Goal: Task Accomplishment & Management: Manage account settings

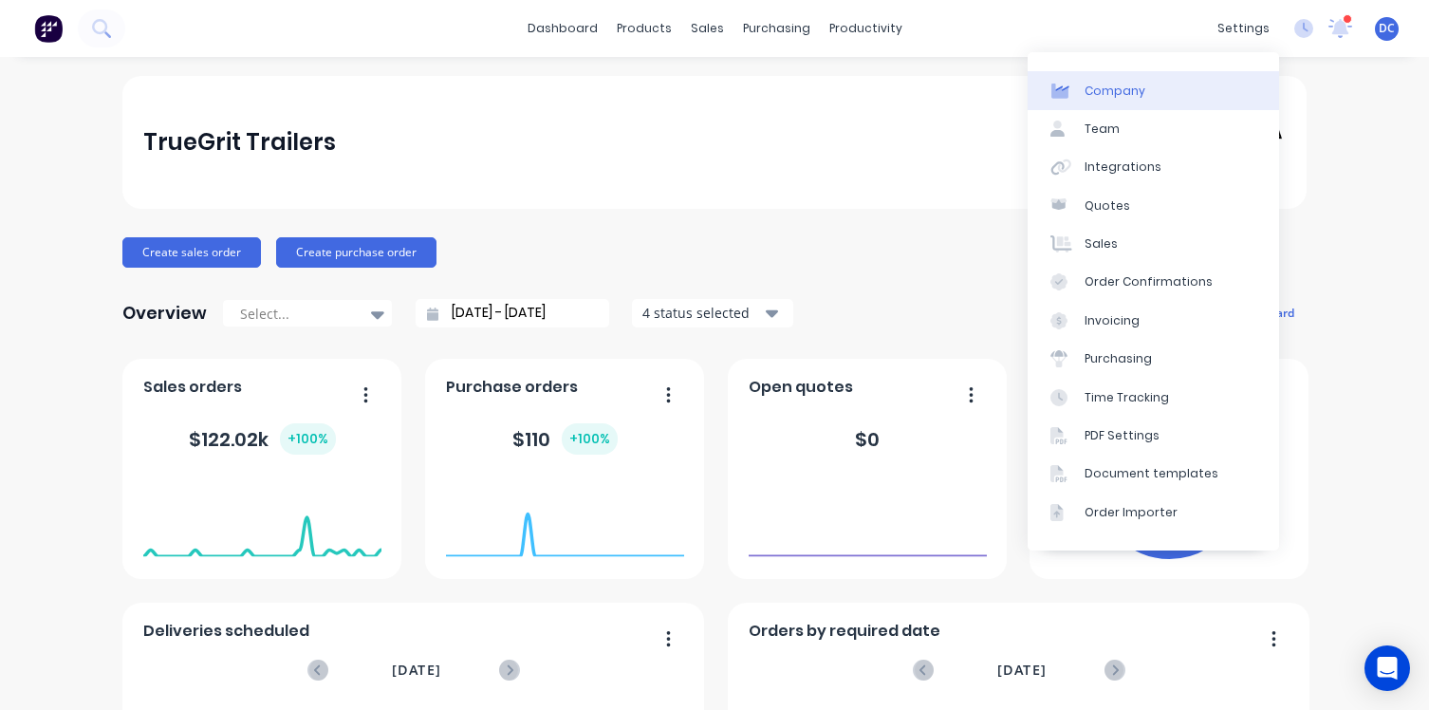
click at [1183, 76] on link "Company" at bounding box center [1154, 90] width 252 height 38
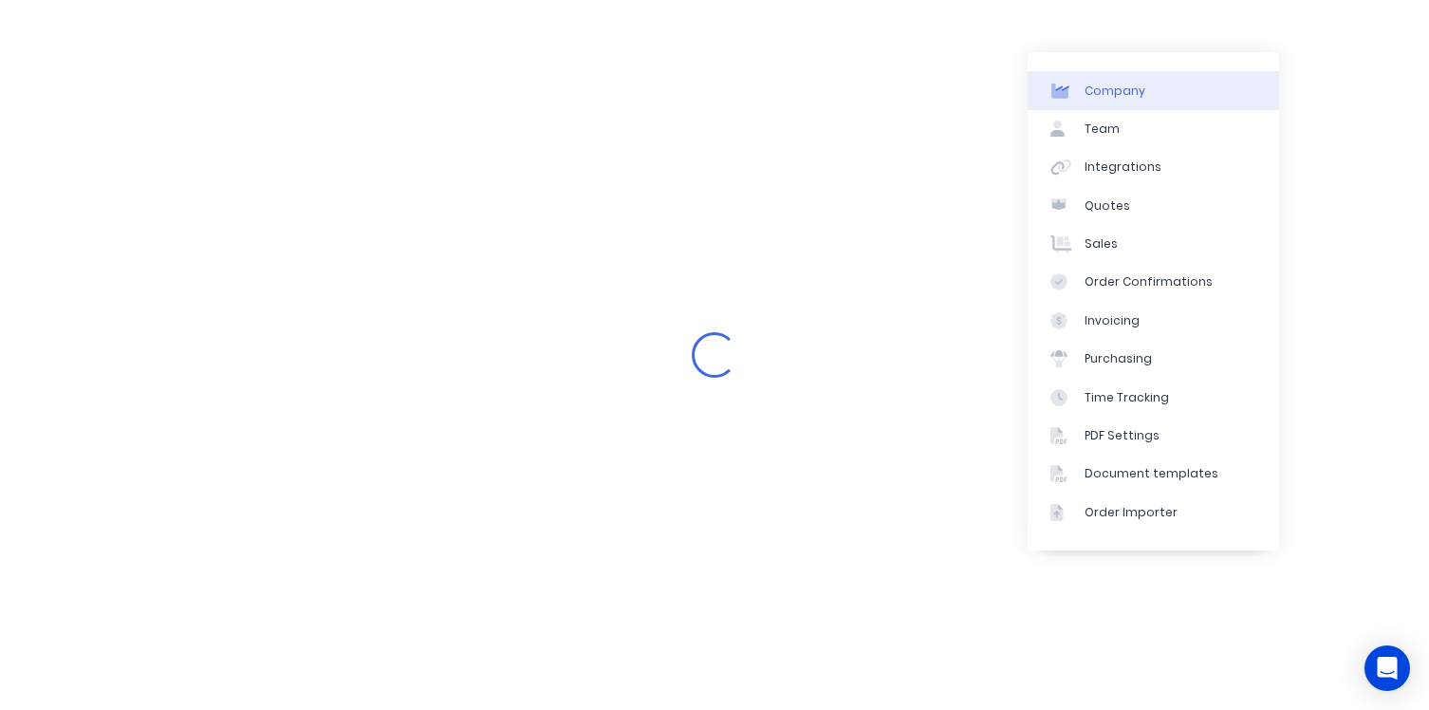
select select "AU"
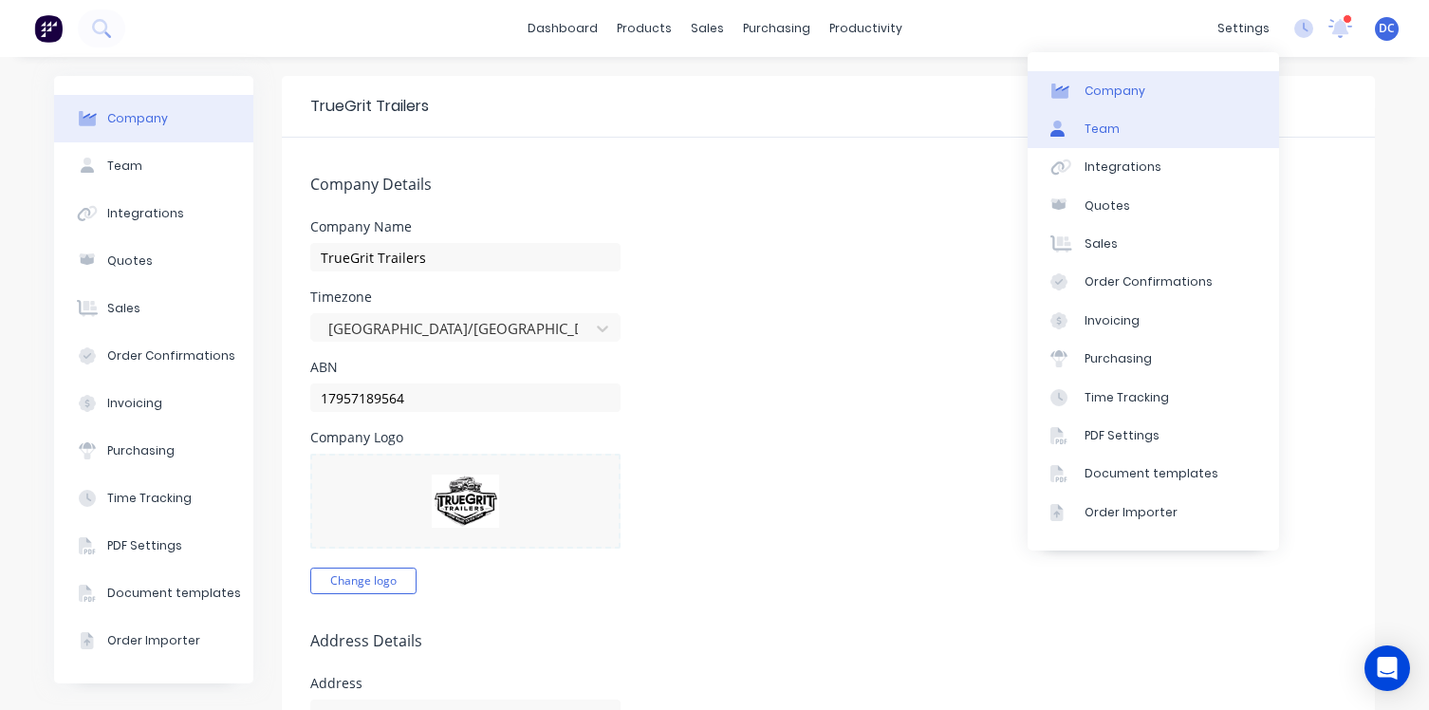
click at [1204, 116] on link "Team" at bounding box center [1154, 129] width 252 height 38
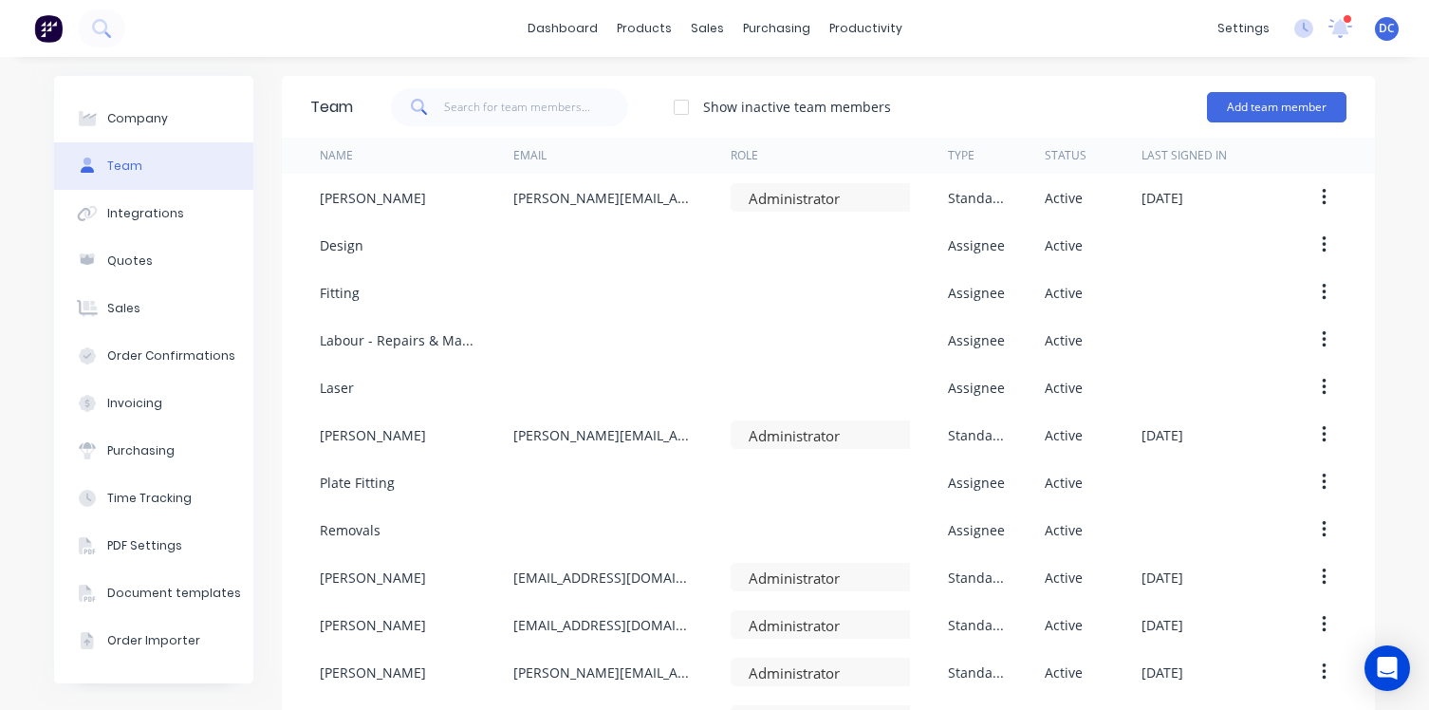
click at [1382, 248] on div "Company Team Integrations Quotes Sales Order Confirmations Invoicing Purchasing…" at bounding box center [714, 433] width 1429 height 753
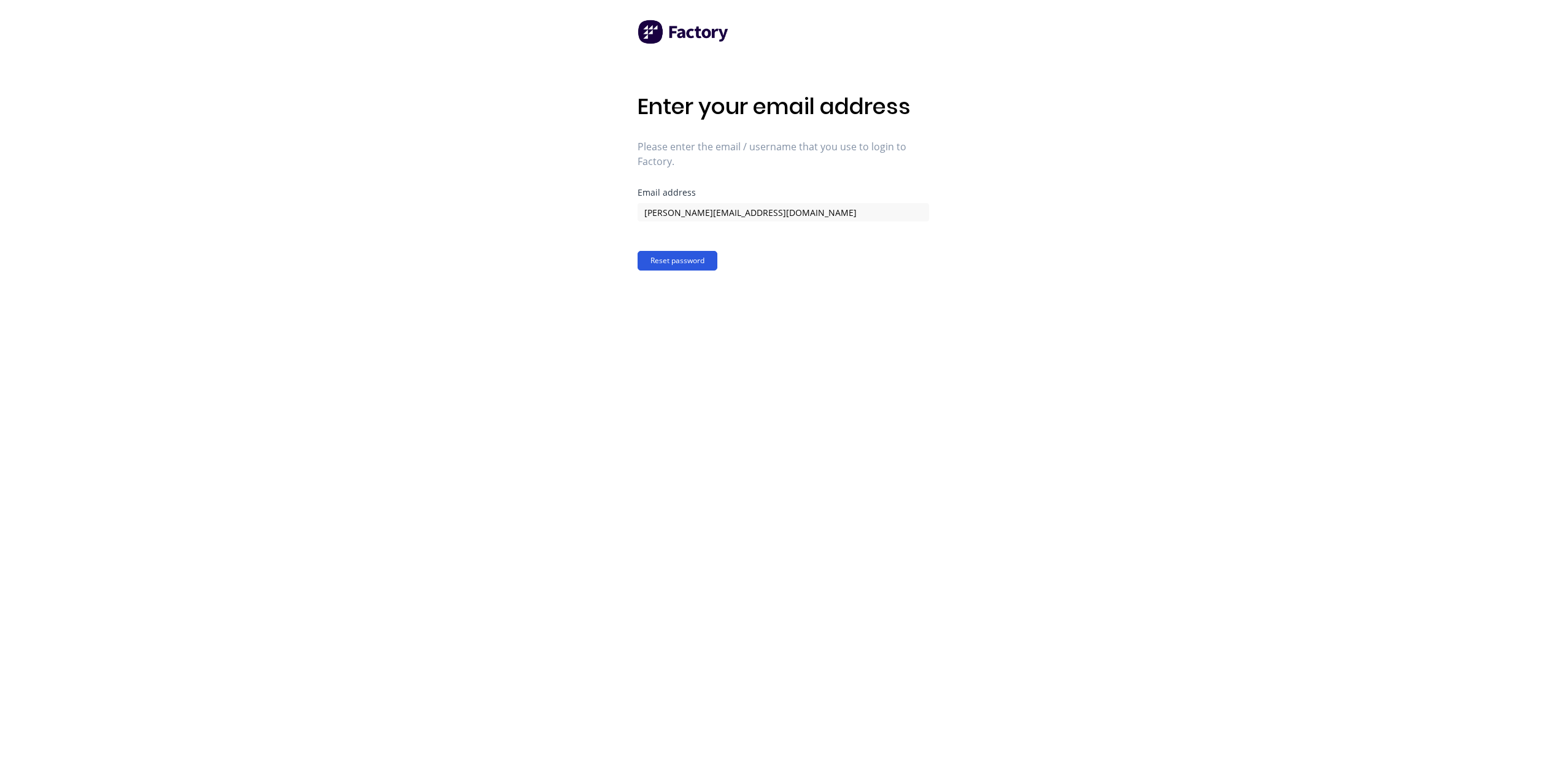
type input "[PERSON_NAME][EMAIL_ADDRESS][DOMAIN_NAME]"
click at [703, 269] on button "Reset password" at bounding box center [677, 260] width 80 height 19
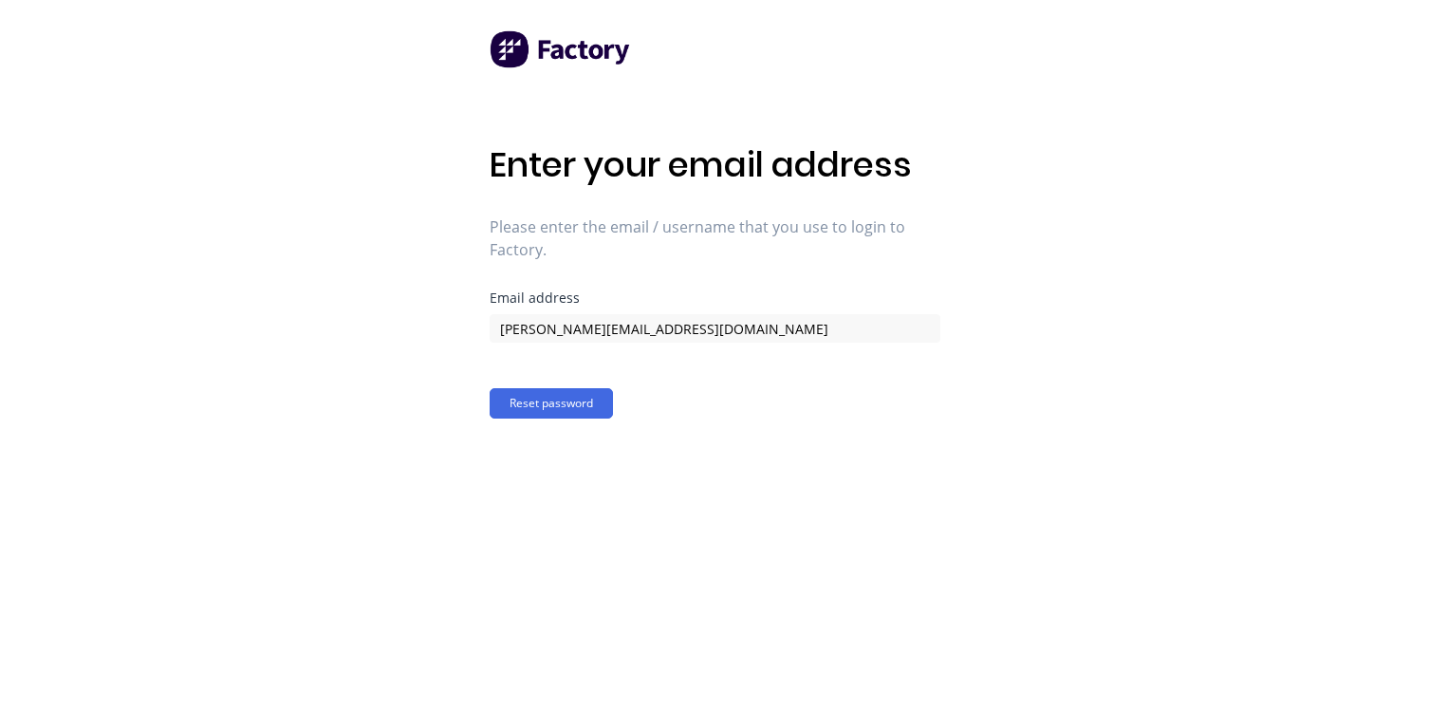
click at [522, 474] on div "Enter your email address Please enter the email / username that you use to logi…" at bounding box center [715, 355] width 451 height 710
click at [575, 330] on input "david+trailer2@factory.app" at bounding box center [715, 328] width 451 height 28
type input "david+trailers2@factory.app"
click at [573, 394] on button "Reset password" at bounding box center [551, 403] width 123 height 30
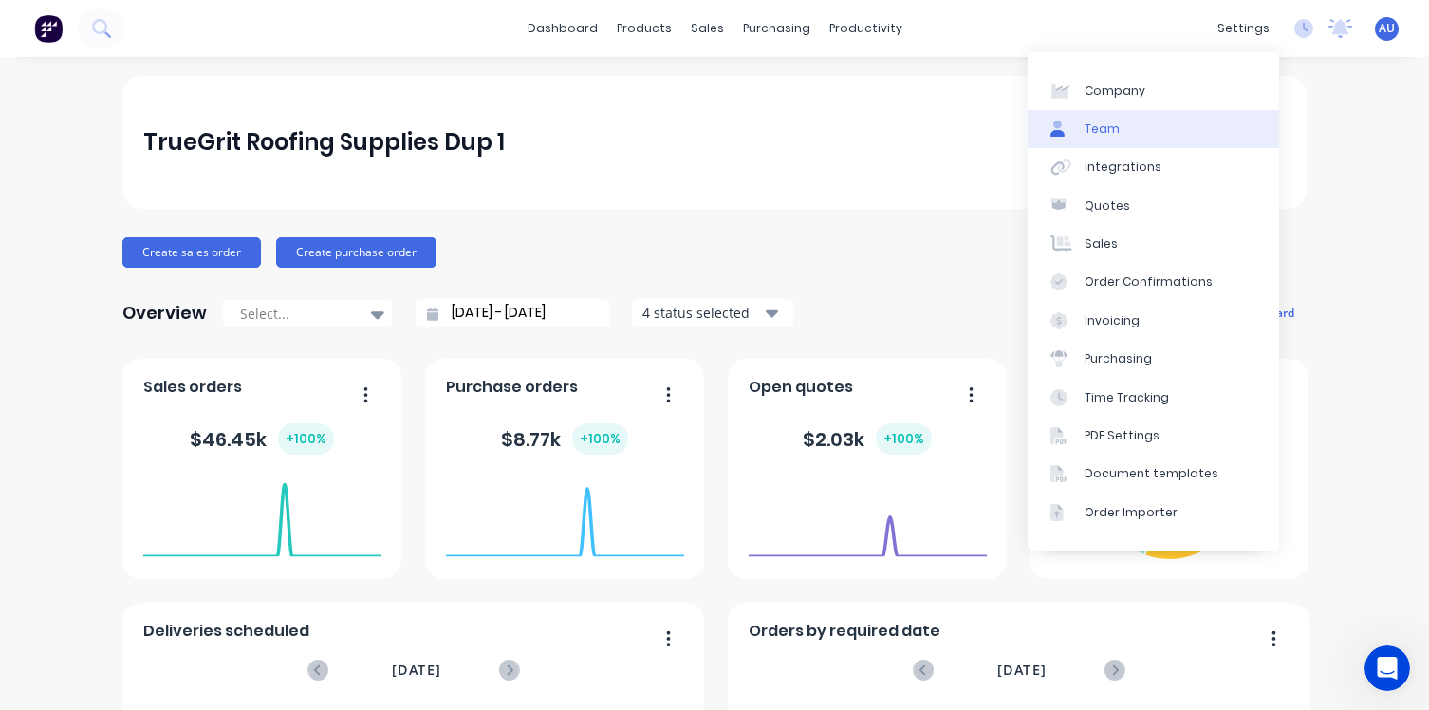
click at [1140, 112] on link "Team" at bounding box center [1154, 129] width 252 height 38
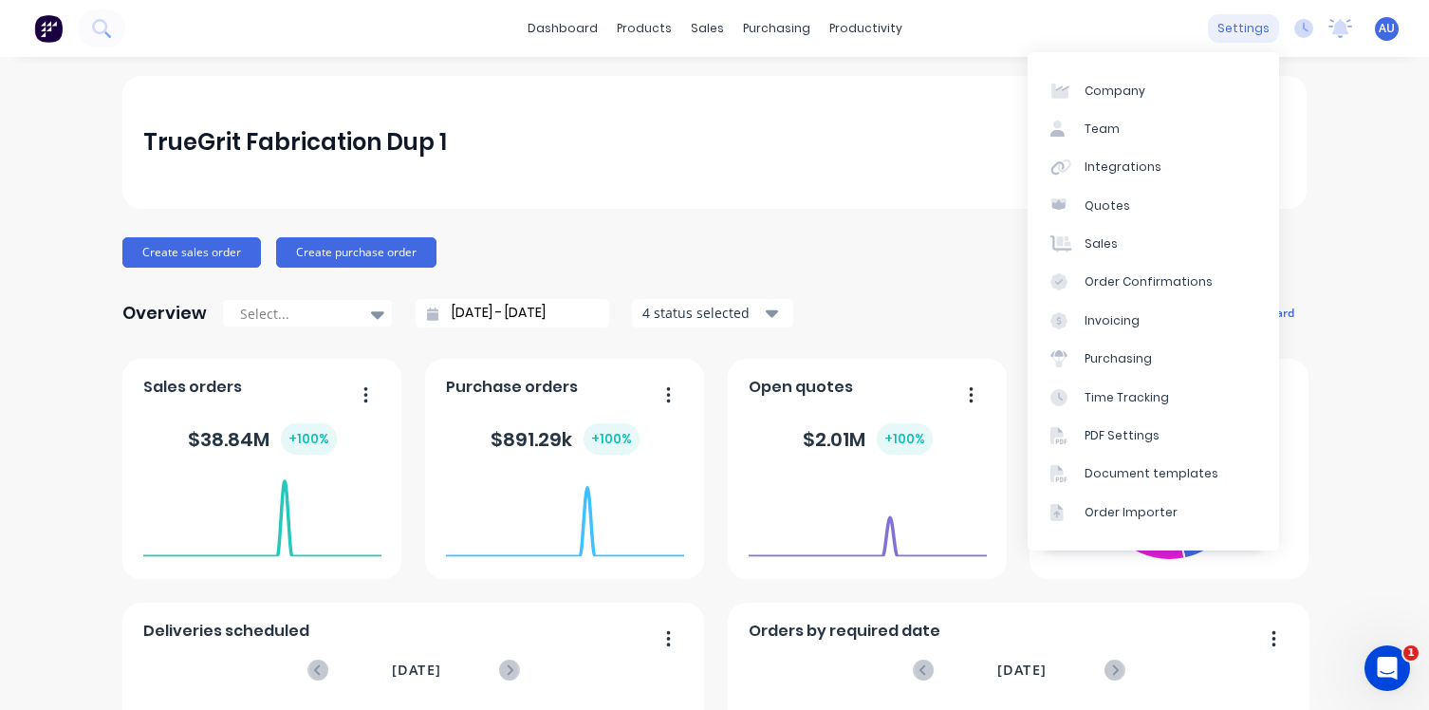
click at [1243, 28] on div "settings" at bounding box center [1243, 28] width 71 height 28
click at [1155, 124] on link "Team" at bounding box center [1154, 129] width 252 height 38
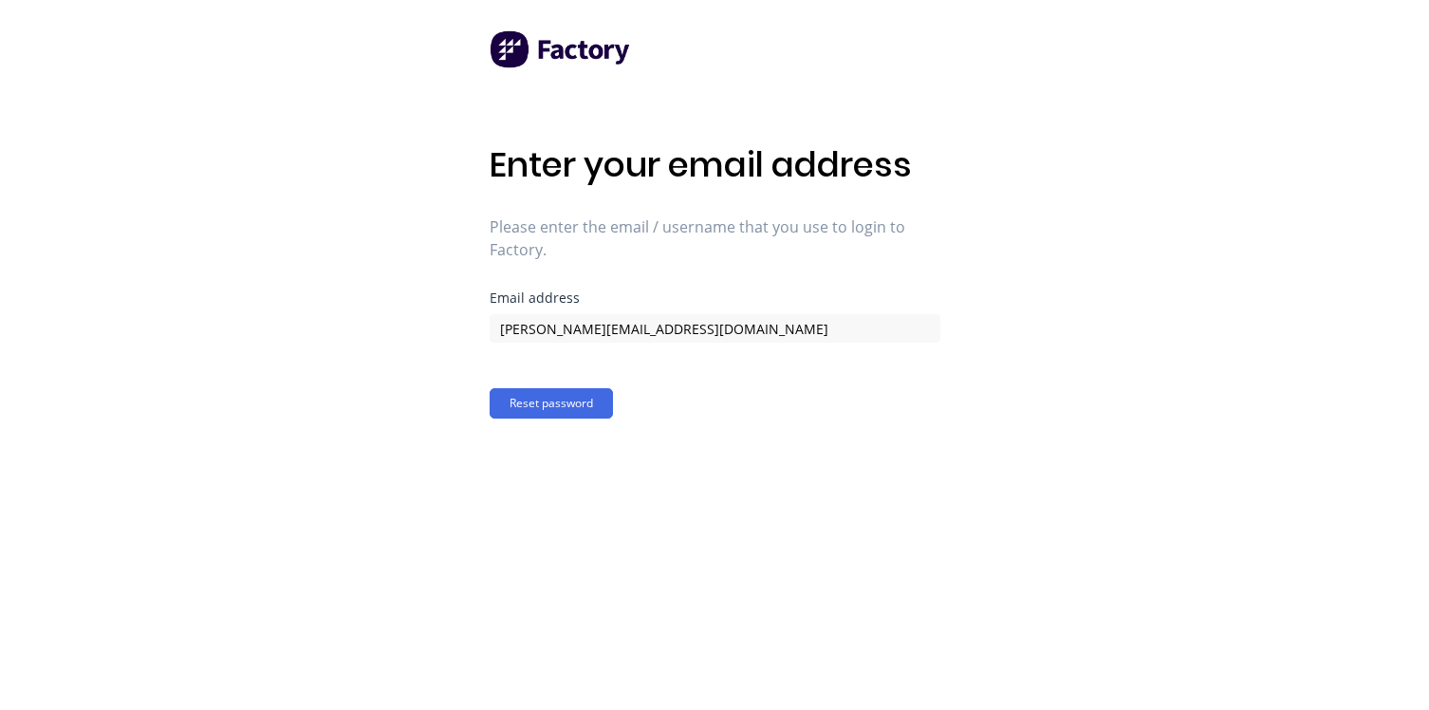
type input "[PERSON_NAME][EMAIL_ADDRESS][DOMAIN_NAME]"
click at [490, 388] on button "Reset password" at bounding box center [551, 403] width 123 height 30
